Goal: Transaction & Acquisition: Purchase product/service

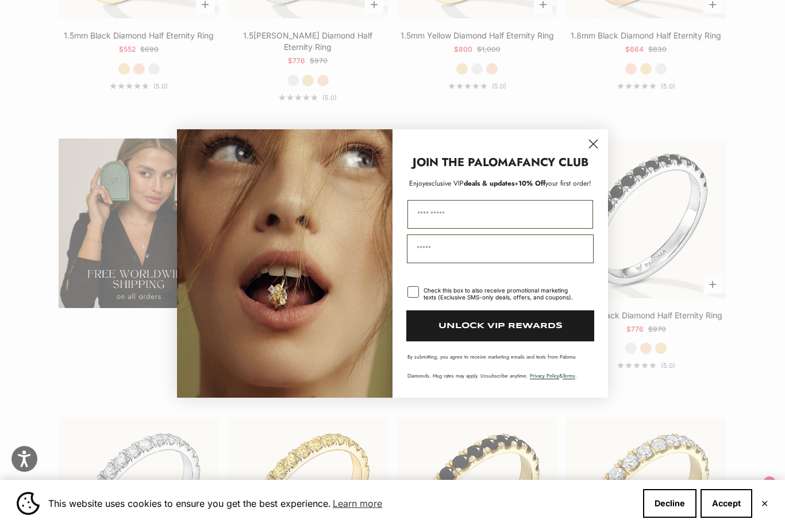
scroll to position [1745, 0]
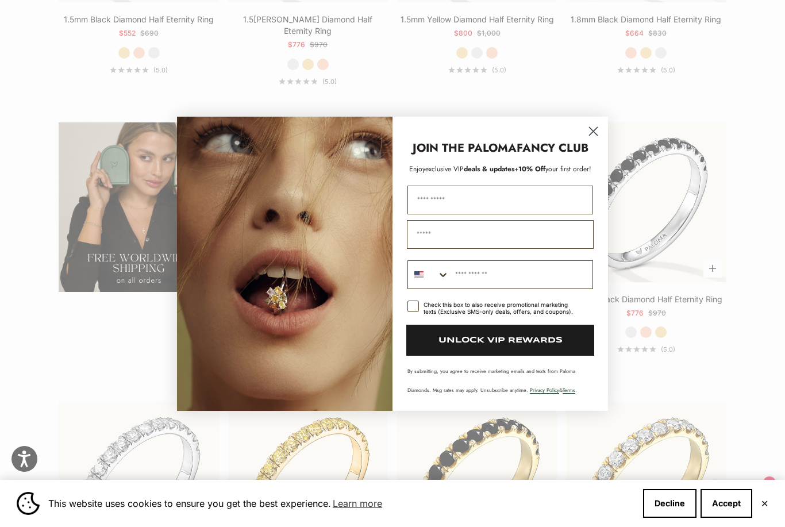
click at [599, 140] on circle "Close dialog" at bounding box center [593, 130] width 19 height 19
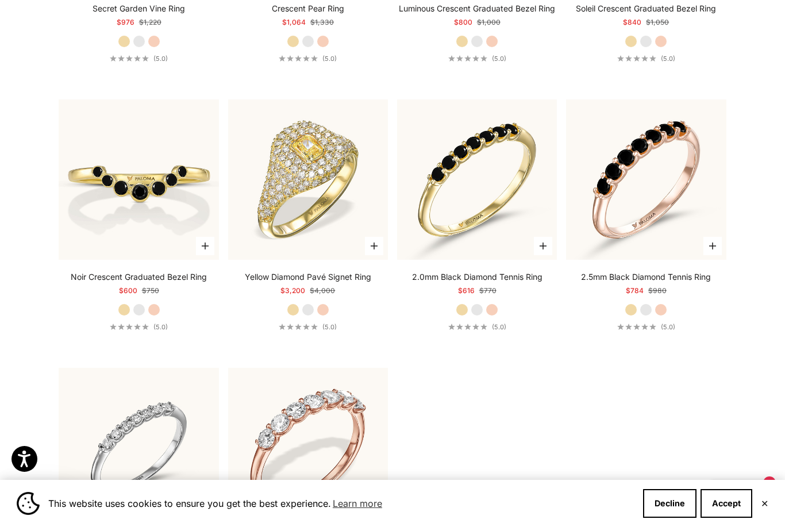
scroll to position [2862, 0]
click at [257, 272] on div "Yellow Diamond Pavé Signet Ring Starting at $3,200 Regular price $4,000" at bounding box center [308, 284] width 126 height 25
click at [267, 235] on video "#YellowGold\a#WhiteGold\a#RoseGold" at bounding box center [308, 180] width 176 height 176
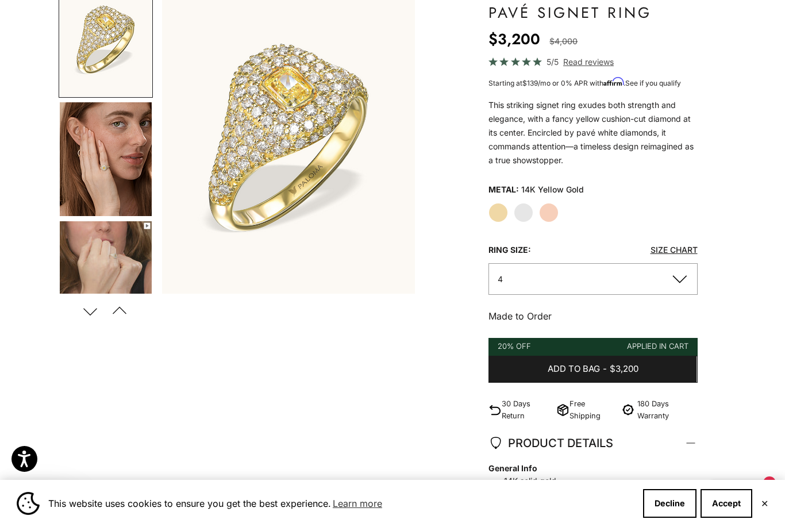
scroll to position [122, 0]
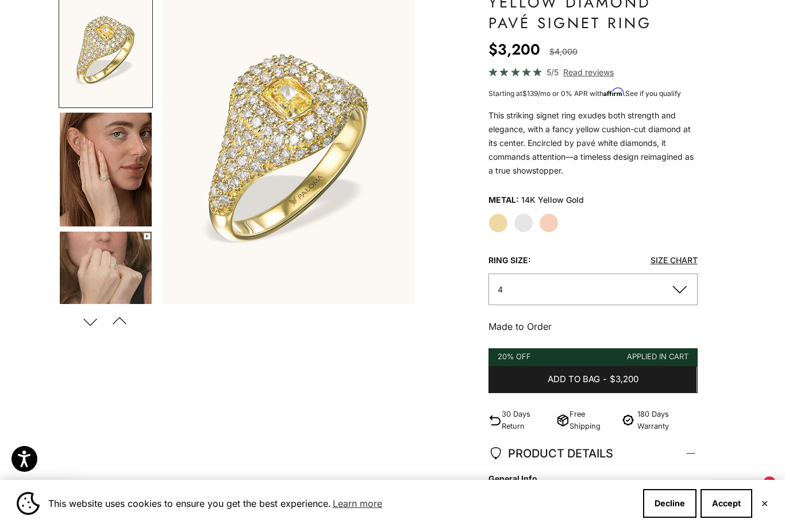
click at [112, 130] on img "Go to item 4" at bounding box center [106, 170] width 92 height 114
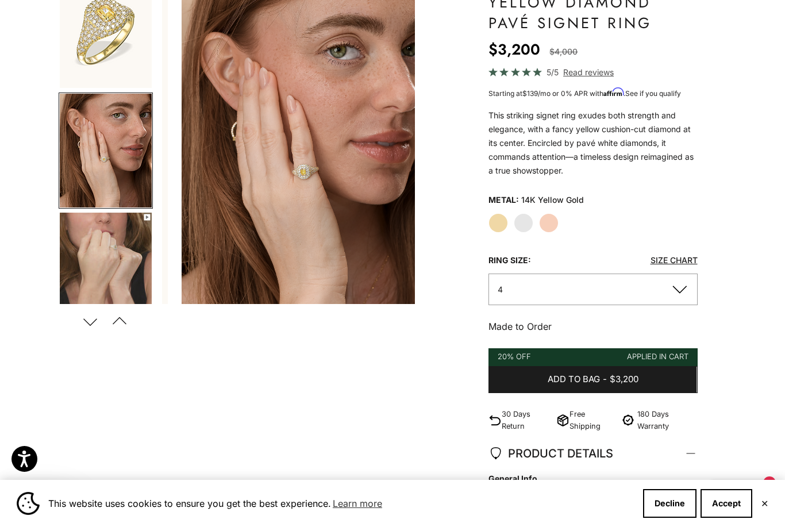
scroll to position [20, 0]
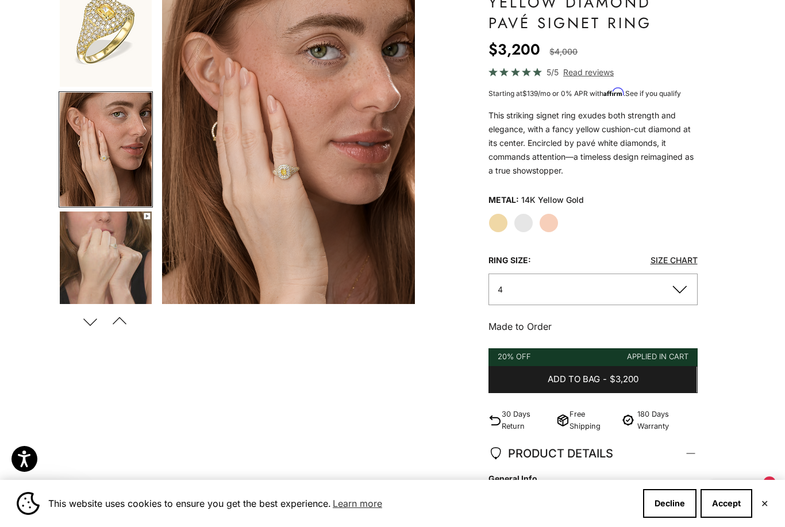
click at [126, 255] on img "Go to item 5" at bounding box center [106, 268] width 92 height 114
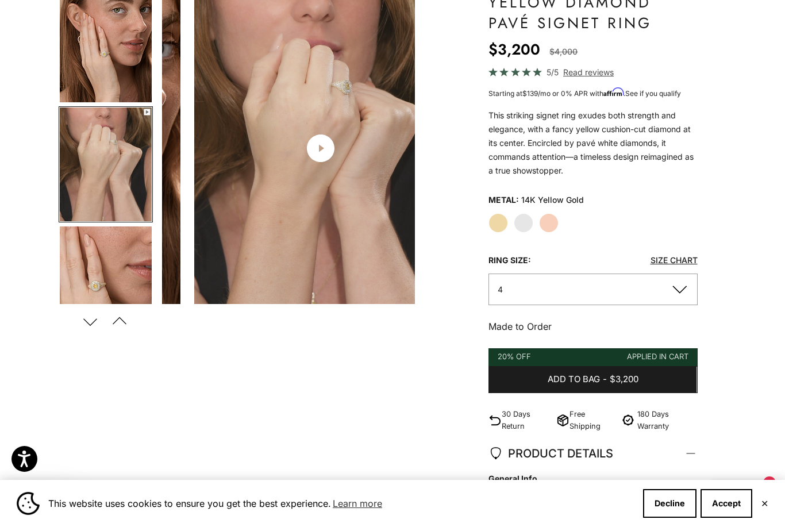
scroll to position [138, 0]
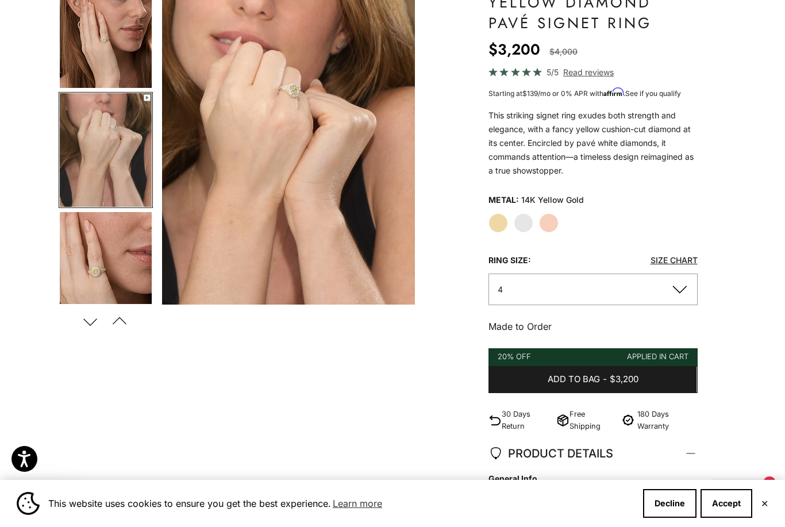
click at [203, 221] on video "#YellowGold\a#WhiteGold\a#RoseGold" at bounding box center [288, 148] width 253 height 313
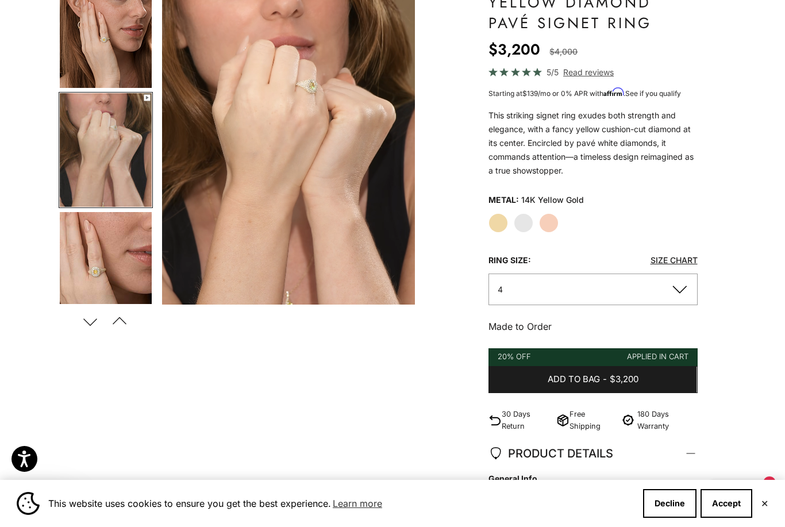
click at [518, 283] on button "4" at bounding box center [592, 290] width 209 height 32
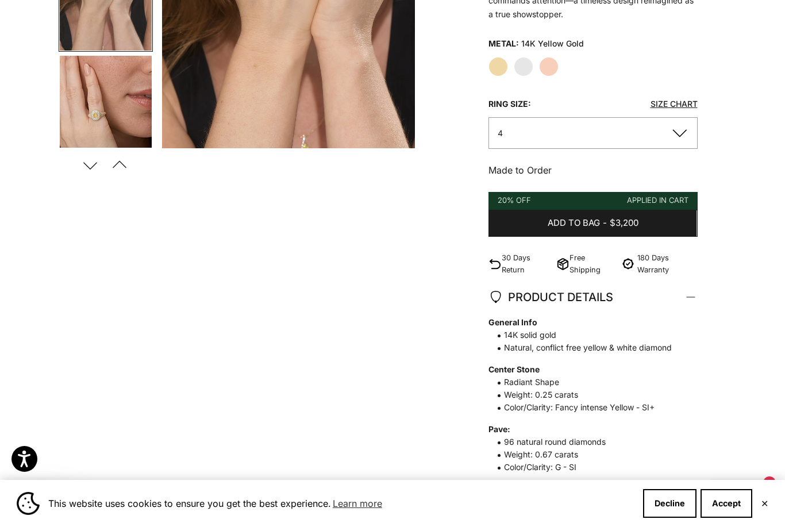
scroll to position [294, 0]
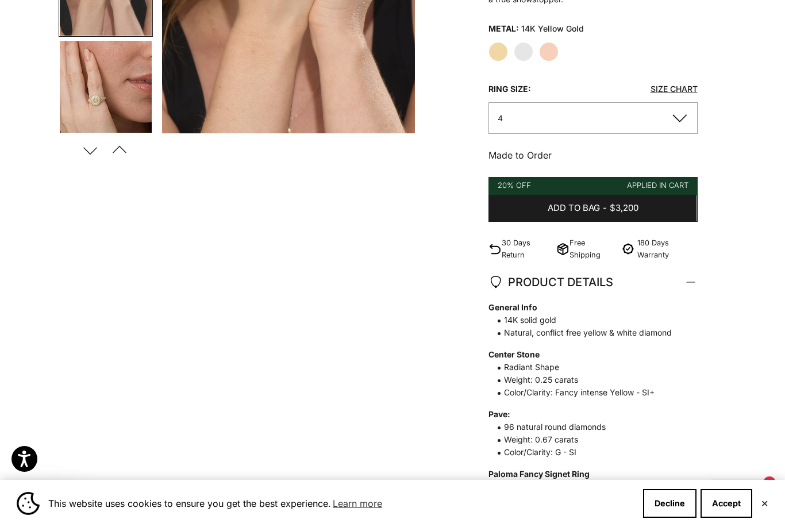
click at [495, 113] on button "4" at bounding box center [592, 118] width 209 height 32
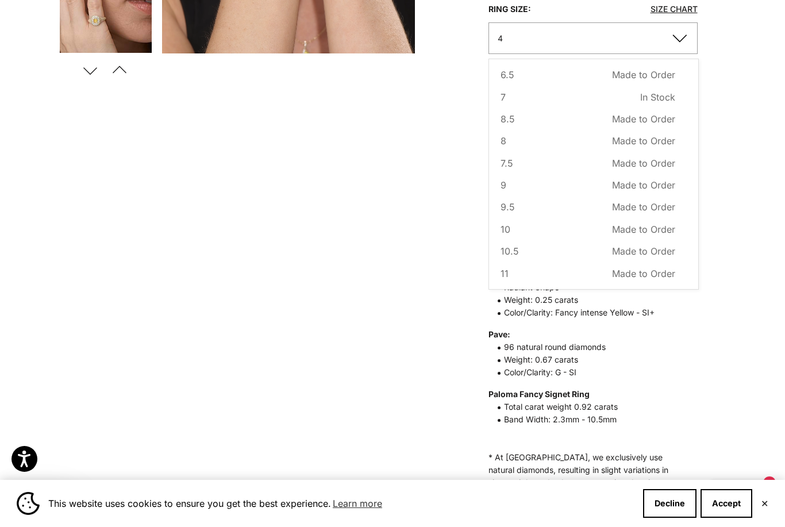
scroll to position [374, 0]
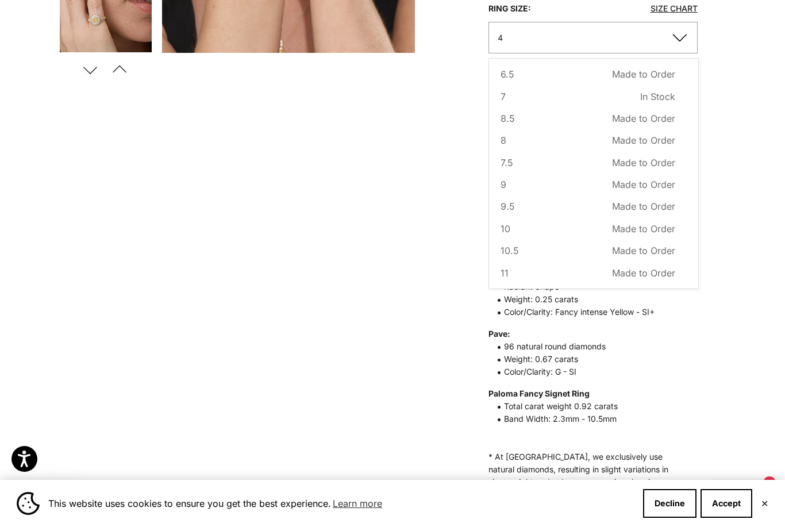
click at [511, 275] on button "11 Made to Order Sold out" at bounding box center [588, 272] width 174 height 15
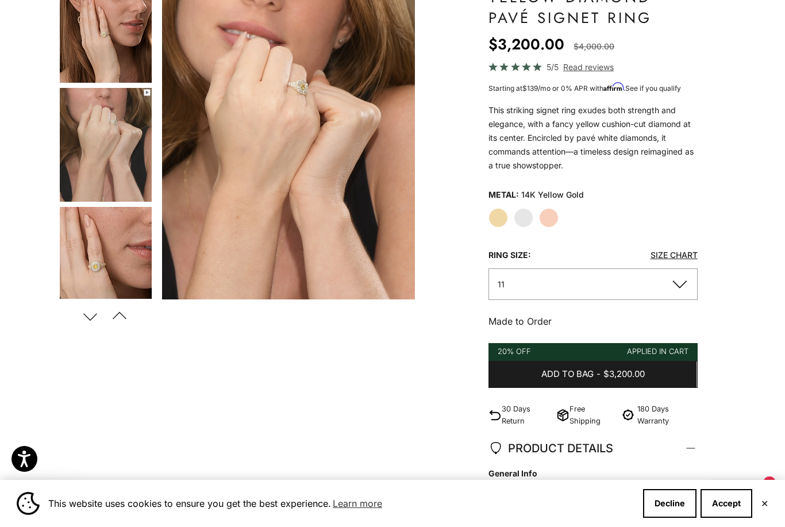
scroll to position [127, 0]
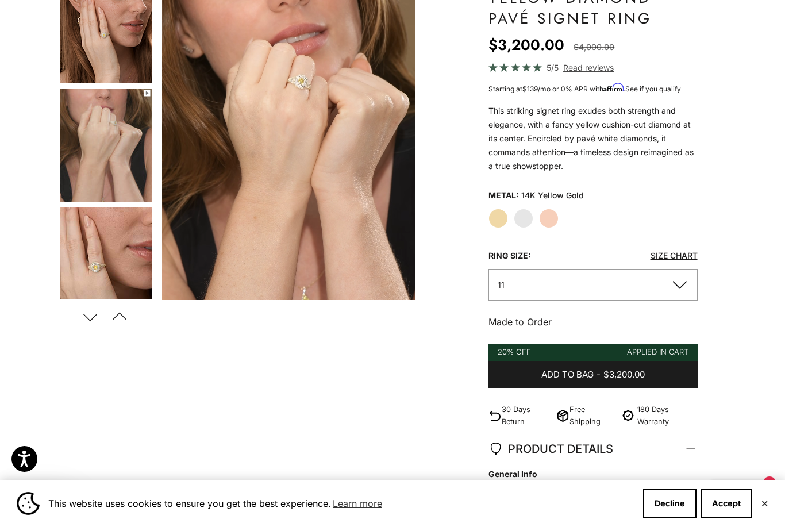
click at [104, 154] on img "Go to item 5" at bounding box center [106, 145] width 92 height 114
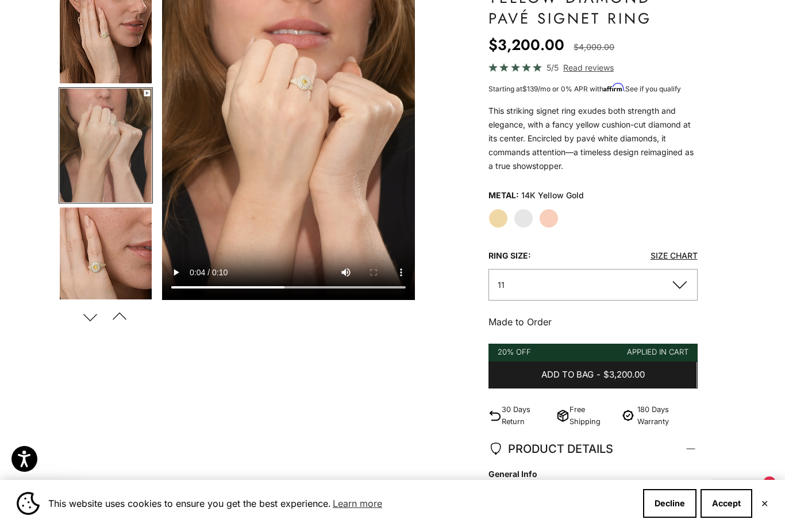
click at [68, 241] on img "Go to item 6" at bounding box center [106, 264] width 92 height 114
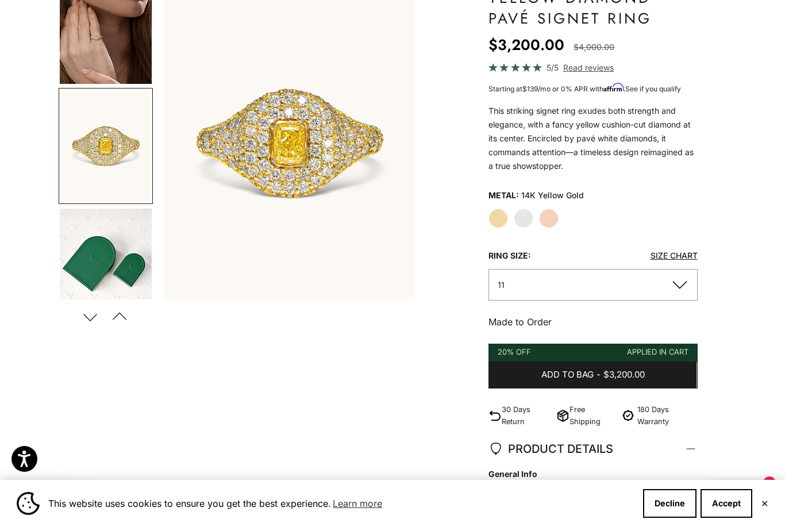
scroll to position [0, 1333]
click at [578, 70] on span "Read reviews" at bounding box center [588, 67] width 51 height 13
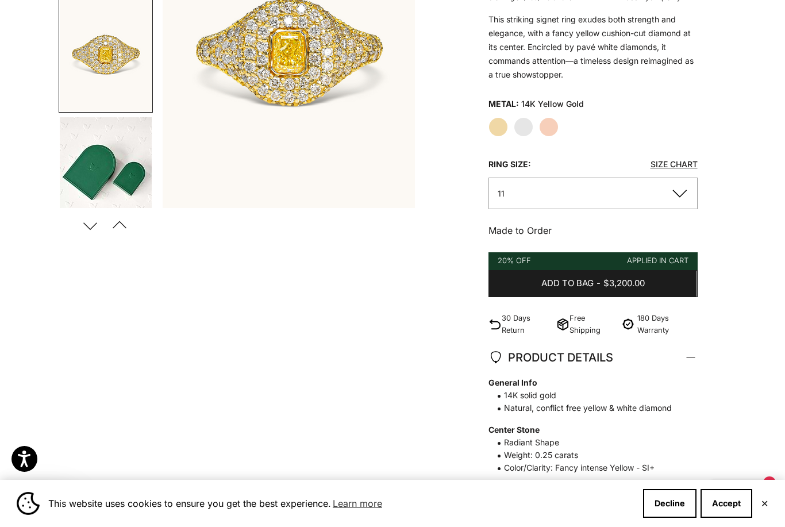
scroll to position [0, 0]
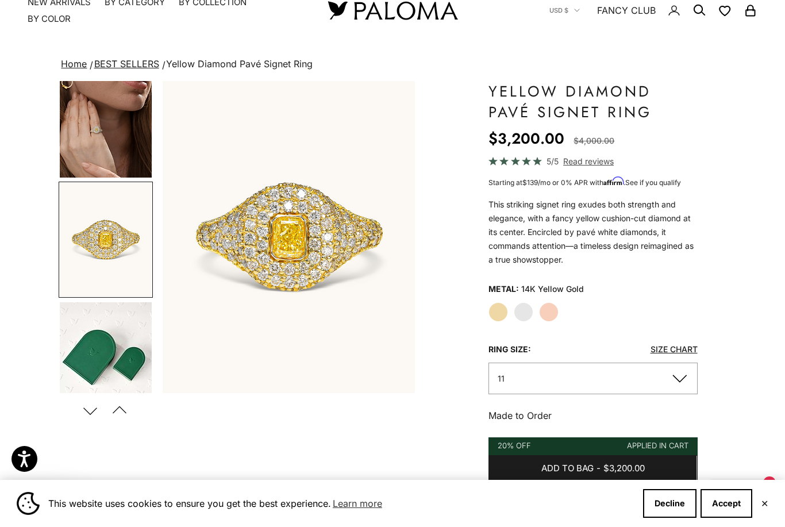
click at [88, 136] on img "Go to item 7" at bounding box center [106, 121] width 92 height 114
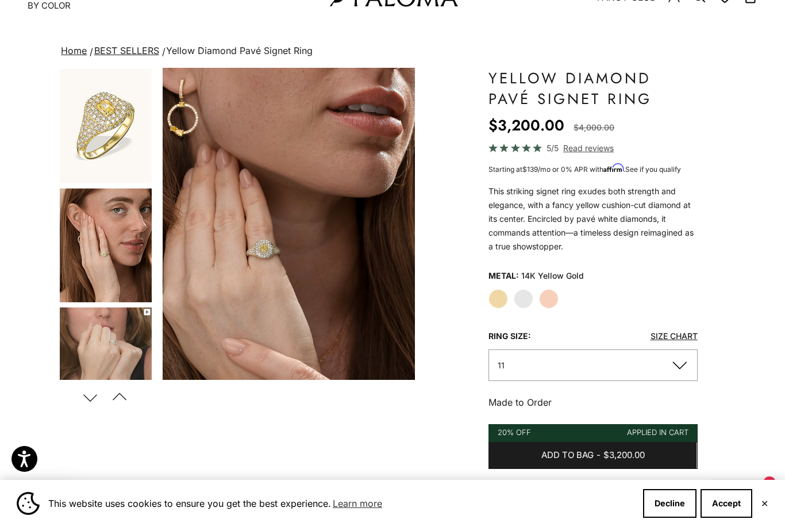
click at [81, 148] on img "Go to item 1" at bounding box center [106, 126] width 92 height 114
